Goal: Information Seeking & Learning: Learn about a topic

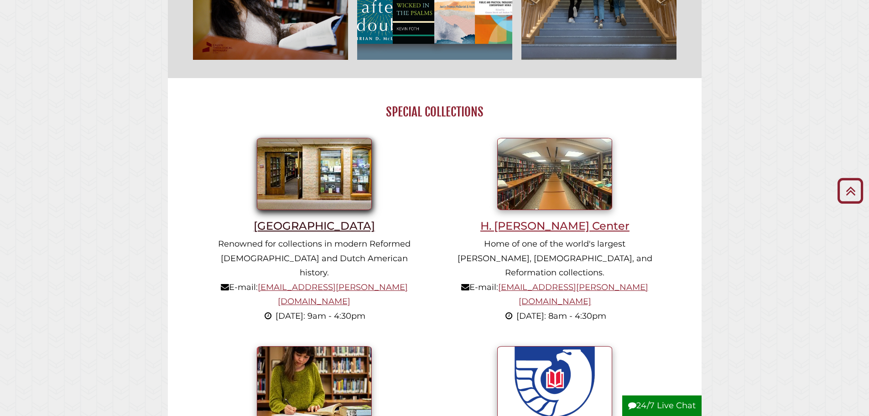
scroll to position [502, 0]
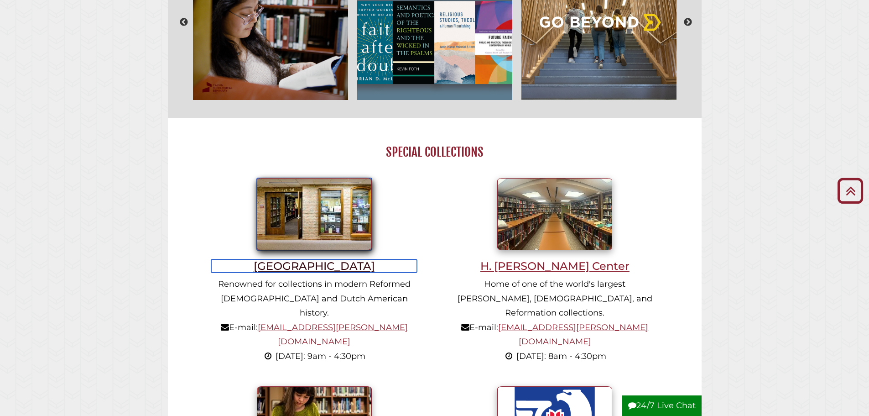
click at [321, 219] on img at bounding box center [314, 214] width 115 height 72
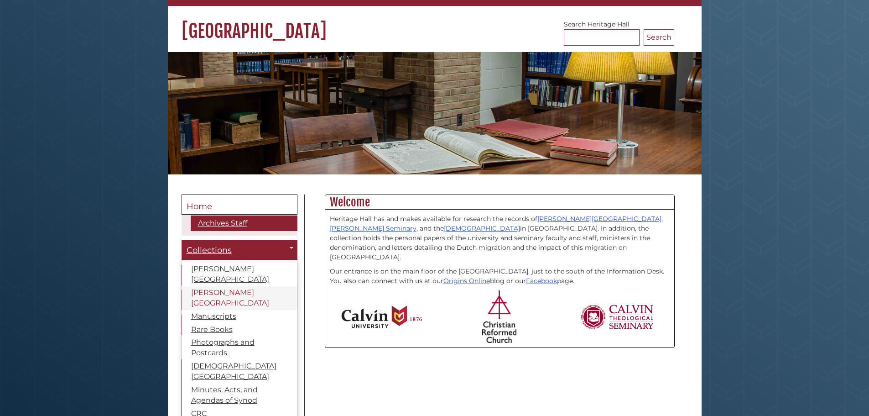
scroll to position [91, 0]
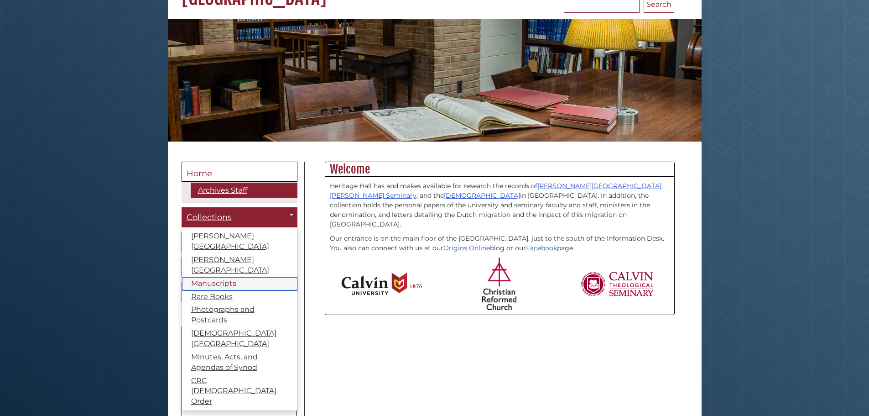
click at [223, 277] on link "Manuscripts" at bounding box center [239, 283] width 115 height 13
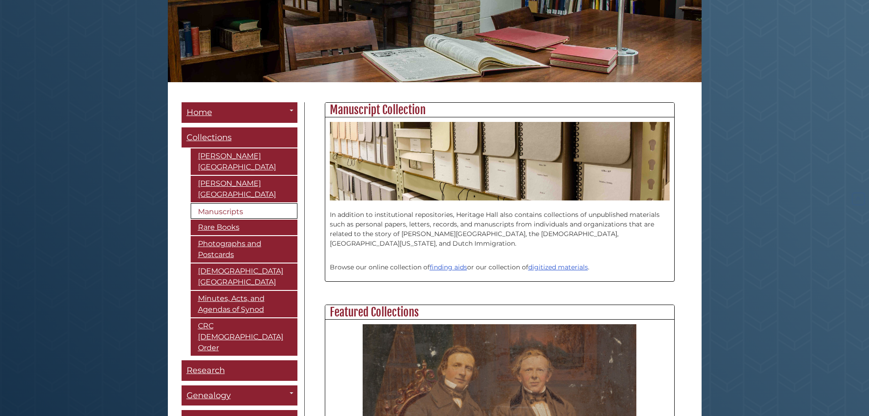
scroll to position [183, 0]
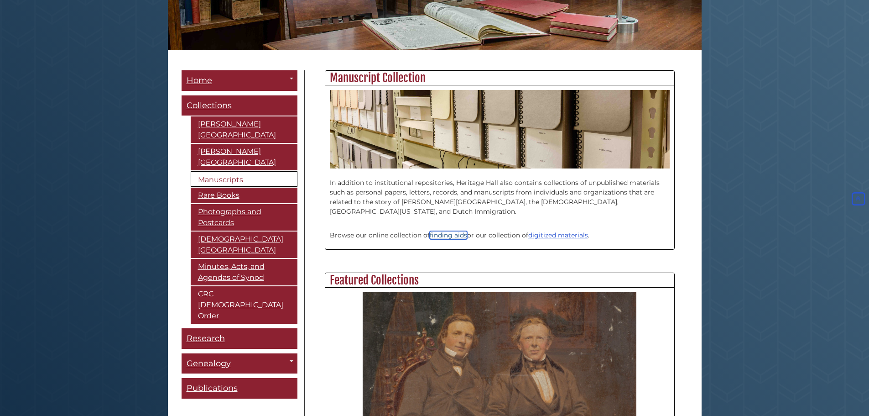
click at [449, 234] on link "finding aids" at bounding box center [448, 235] width 37 height 8
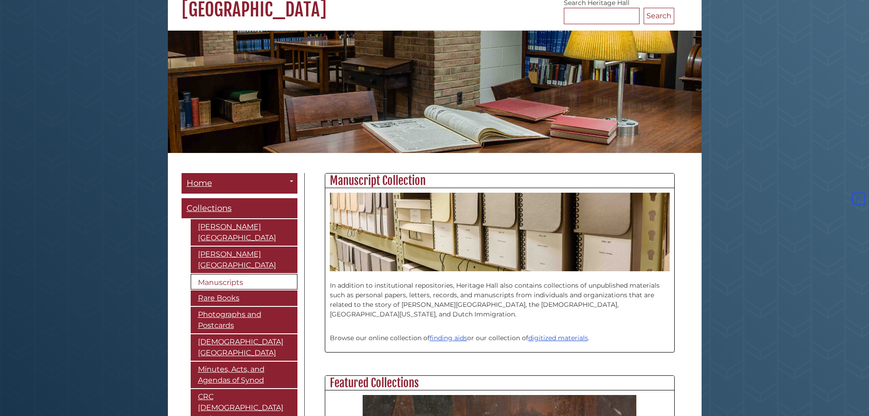
scroll to position [0, 0]
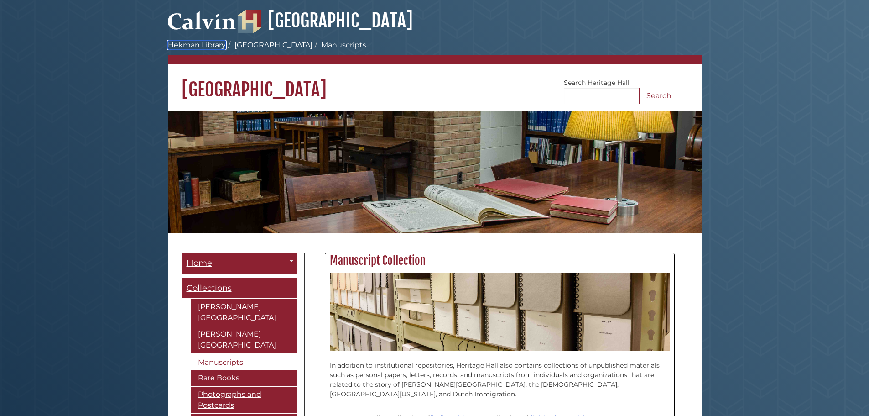
click at [208, 42] on link "Hekman Library" at bounding box center [197, 45] width 58 height 9
click at [209, 44] on link "Hekman Library" at bounding box center [197, 45] width 58 height 9
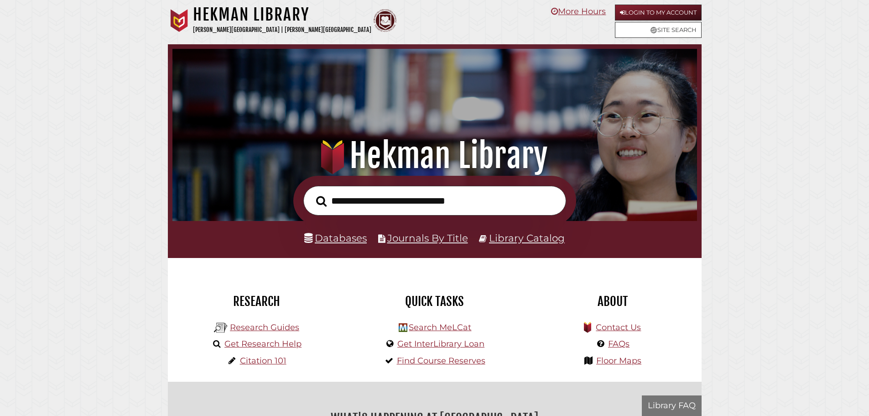
scroll to position [173, 520]
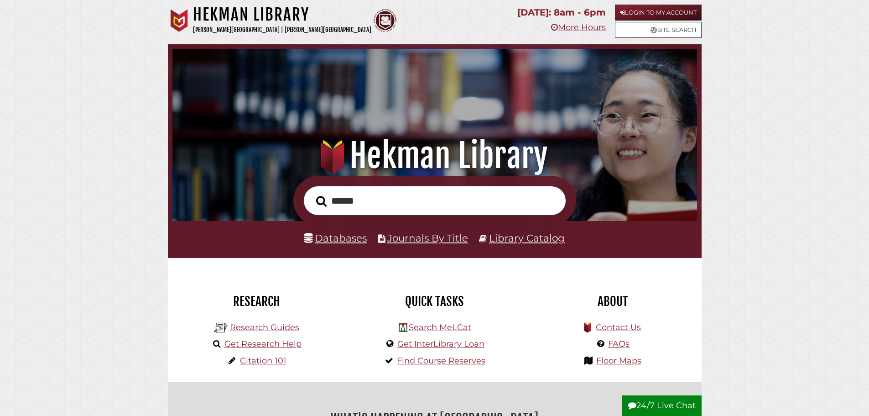
type input "******"
click at [312, 193] on button "Search" at bounding box center [322, 201] width 20 height 16
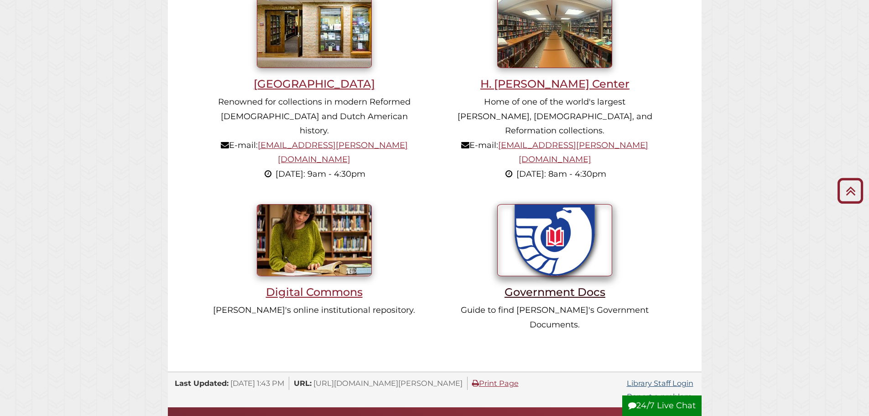
scroll to position [684, 0]
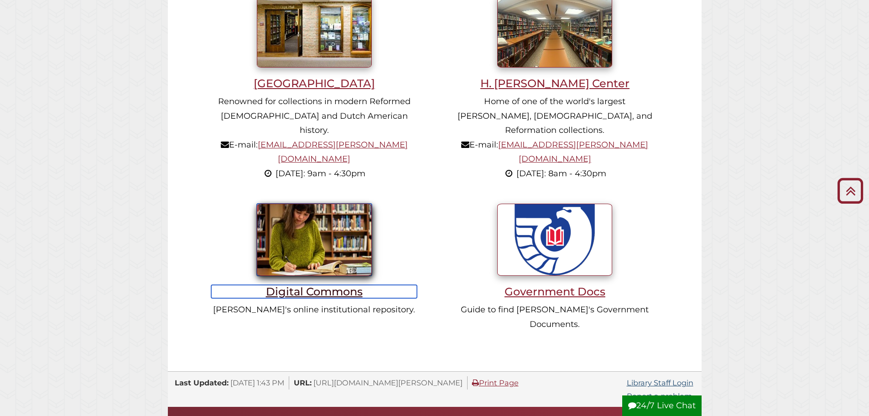
click at [351, 285] on h3 "Digital Commons" at bounding box center [314, 291] width 206 height 13
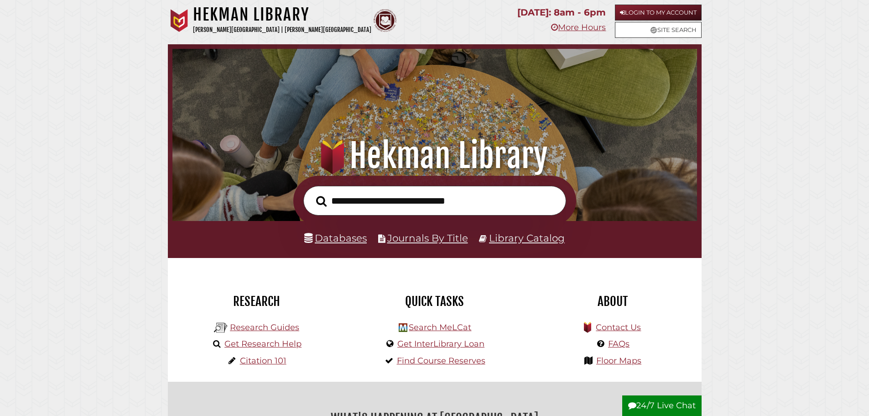
scroll to position [173, 520]
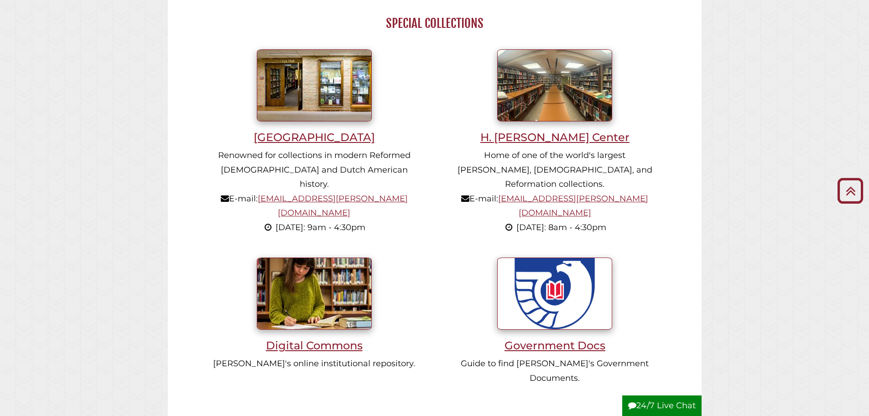
scroll to position [639, 0]
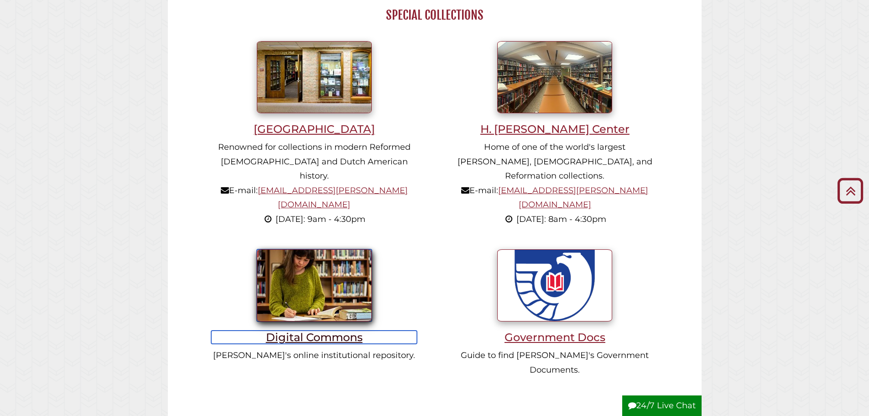
click at [318, 330] on h3 "Digital Commons" at bounding box center [314, 336] width 206 height 13
